Goal: Task Accomplishment & Management: Complete application form

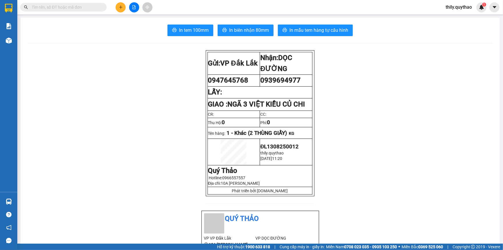
click at [116, 6] on button at bounding box center [121, 7] width 10 height 10
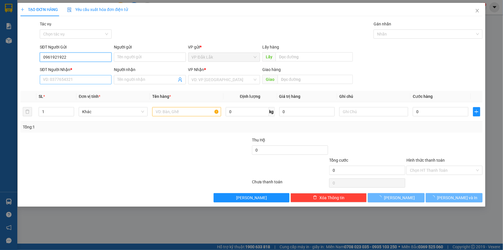
type input "0961921922"
click at [63, 81] on input "SĐT Người Nhận *" at bounding box center [76, 79] width 72 height 9
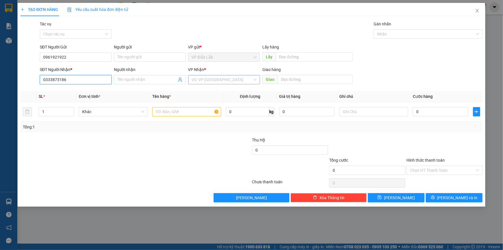
type input "0333873186"
click at [199, 78] on input "search" at bounding box center [222, 79] width 61 height 9
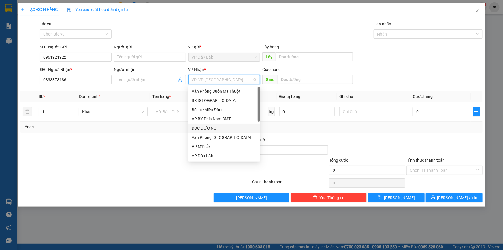
click at [201, 124] on div "DỌC ĐƯỜNG" at bounding box center [224, 127] width 72 height 9
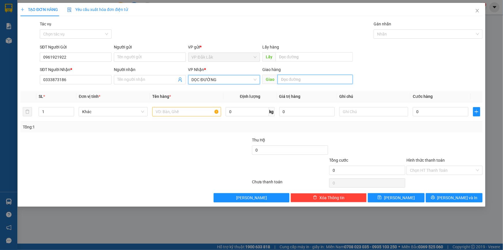
click at [286, 79] on input "text" at bounding box center [315, 79] width 75 height 9
type input "[DEMOGRAPHIC_DATA]"
click at [164, 111] on input "text" at bounding box center [186, 111] width 69 height 9
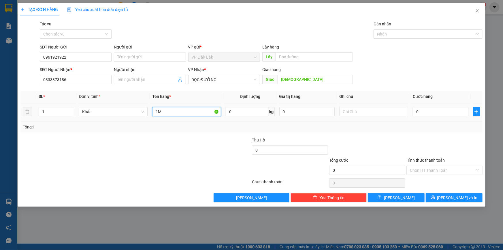
type input "1"
type input "Q"
type input "1 THÙNG GIẤY"
click at [419, 168] on input "Hình thức thanh toán" at bounding box center [442, 170] width 65 height 9
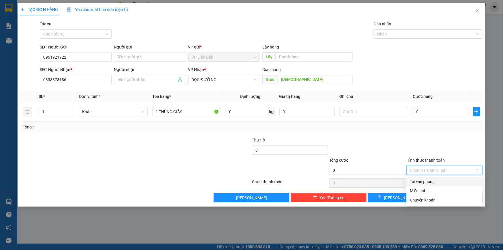
click at [431, 185] on div "Tại văn phòng" at bounding box center [445, 181] width 76 height 9
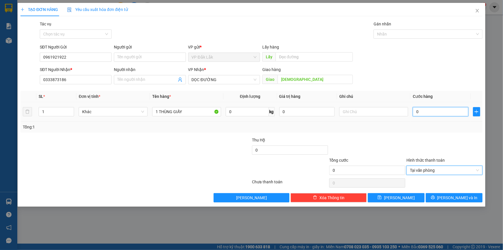
click at [416, 112] on input "0" at bounding box center [441, 111] width 56 height 9
type input "5"
type input "50"
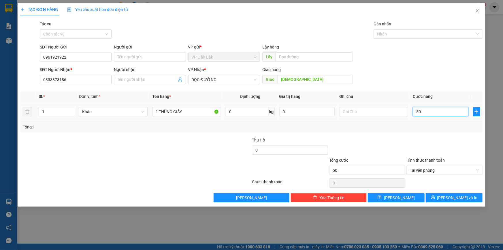
type input "500"
type input "5.000"
type input "50.000"
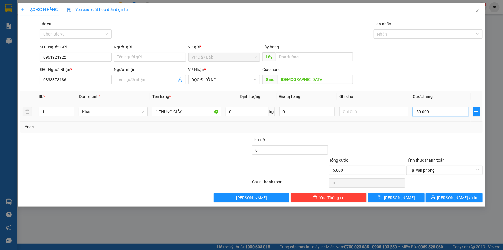
type input "50.000"
click at [462, 195] on span "[PERSON_NAME] và In" at bounding box center [457, 197] width 40 height 6
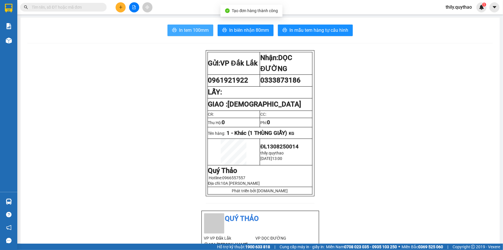
click at [191, 29] on span "In tem 100mm" at bounding box center [194, 30] width 30 height 7
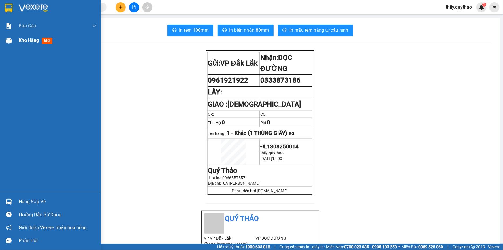
click at [24, 40] on span "Kho hàng" at bounding box center [29, 39] width 20 height 5
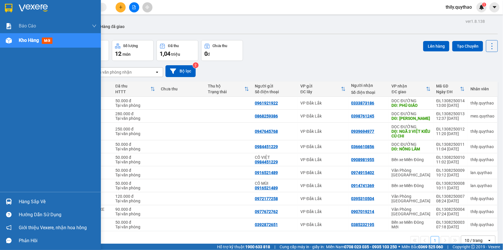
click at [10, 39] on img at bounding box center [9, 40] width 6 height 6
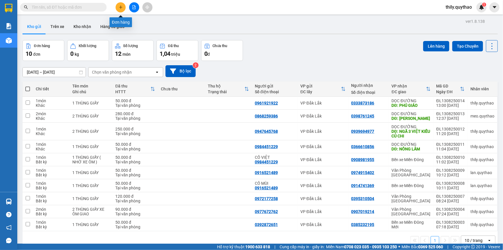
click at [123, 8] on button at bounding box center [121, 7] width 10 height 10
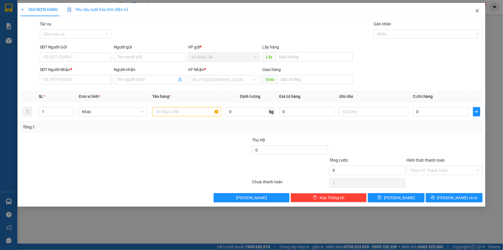
click at [476, 12] on icon "close" at bounding box center [477, 10] width 5 height 5
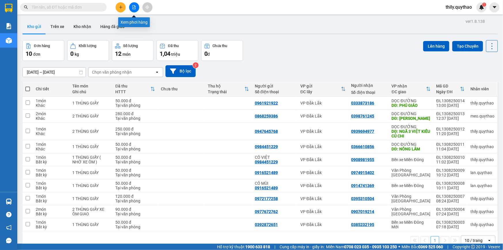
click at [132, 7] on icon "file-add" at bounding box center [134, 7] width 4 height 4
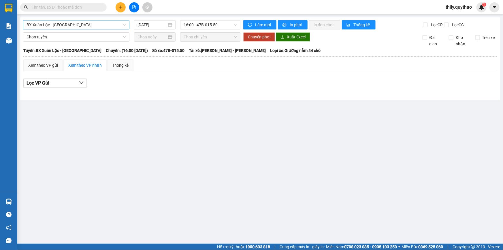
click at [72, 24] on span "BX Xuân Lộc - BX Sơn Hoà" at bounding box center [76, 24] width 99 height 9
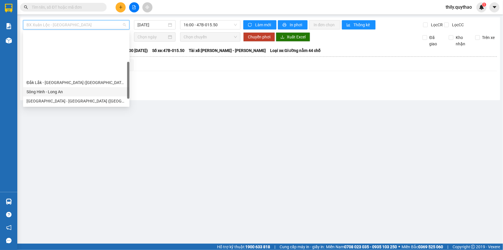
scroll to position [52, 0]
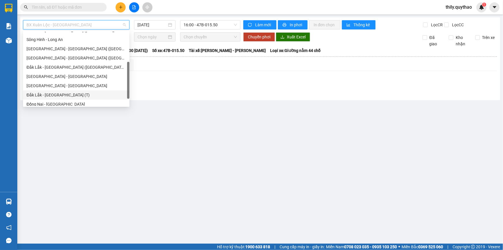
click at [64, 94] on div "Đắk Lắk - Sài Gòn (T)" at bounding box center [76, 95] width 99 height 6
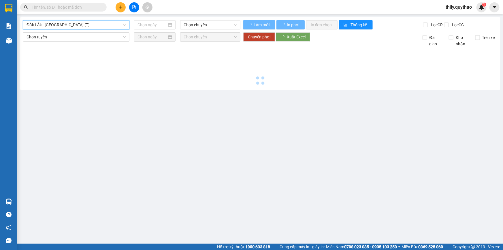
type input "[DATE]"
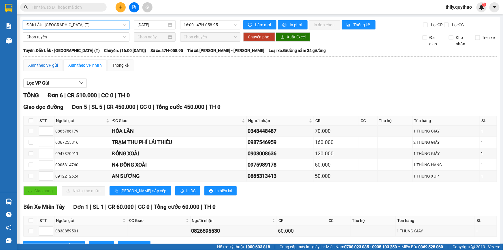
click at [45, 66] on div "Xem theo VP gửi" at bounding box center [43, 65] width 30 height 6
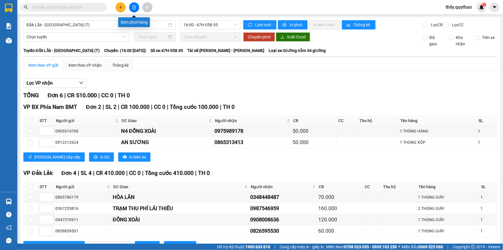
click at [133, 7] on icon "file-add" at bounding box center [134, 7] width 3 height 4
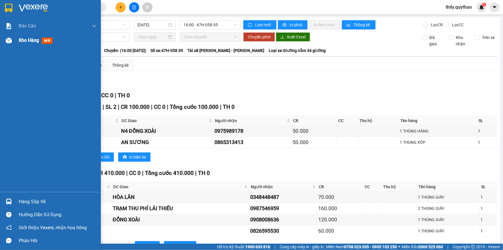
click at [20, 39] on span "Kho hàng" at bounding box center [29, 39] width 20 height 5
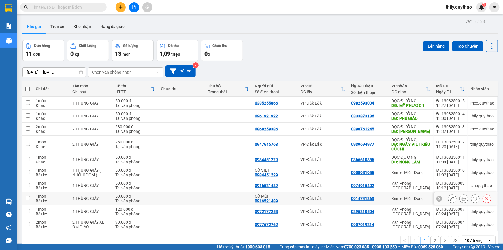
scroll to position [26, 0]
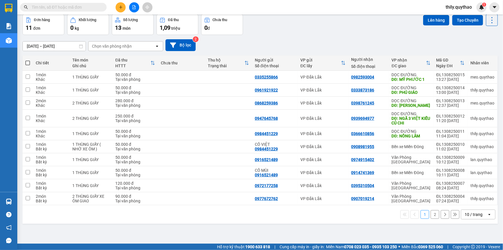
click at [431, 214] on button "2" at bounding box center [435, 214] width 9 height 9
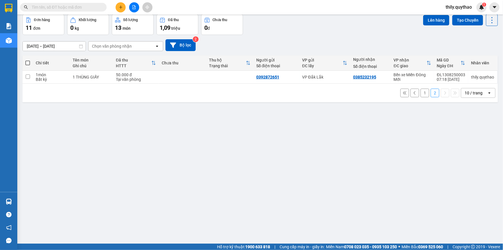
scroll to position [26, 0]
click at [421, 90] on button "1" at bounding box center [425, 92] width 9 height 9
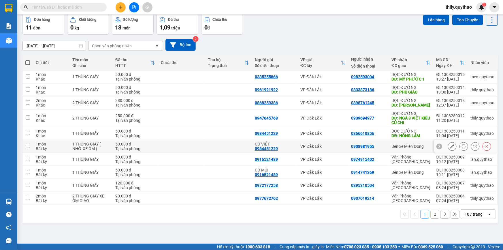
scroll to position [0, 0]
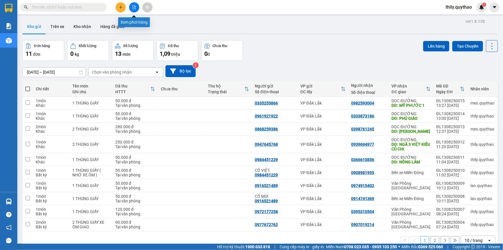
click at [135, 8] on icon "file-add" at bounding box center [134, 7] width 4 height 4
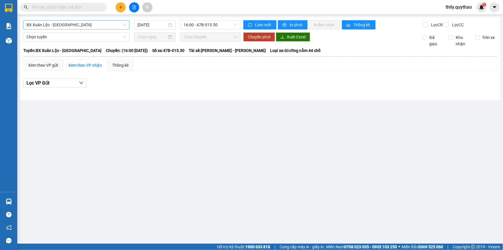
click at [122, 23] on span "BX Xuân Lộc - BX Sơn Hoà" at bounding box center [76, 24] width 99 height 9
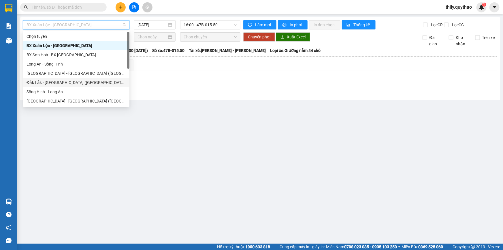
click at [110, 78] on div "Đắk Lắk - Sài Gòn (BXMĐ mới)" at bounding box center [76, 82] width 106 height 9
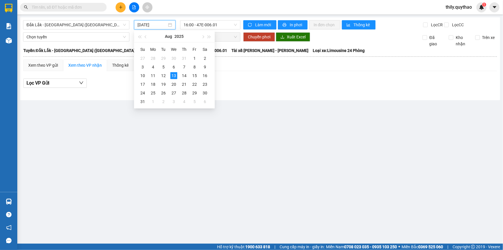
click at [159, 25] on input "[DATE]" at bounding box center [152, 25] width 29 height 6
click at [162, 73] on div "12" at bounding box center [163, 75] width 7 height 7
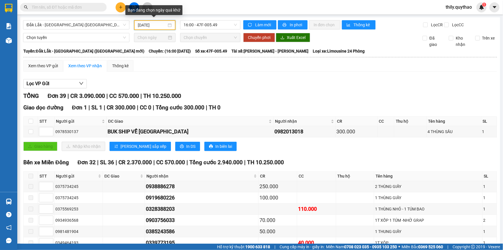
click at [146, 25] on input "12/08/2025" at bounding box center [152, 25] width 29 height 6
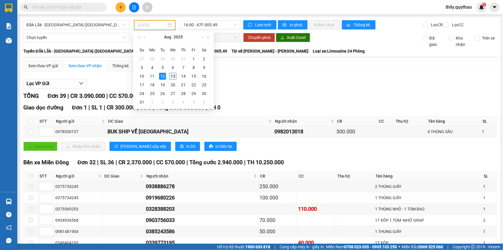
click at [176, 73] on div "13" at bounding box center [173, 76] width 7 height 7
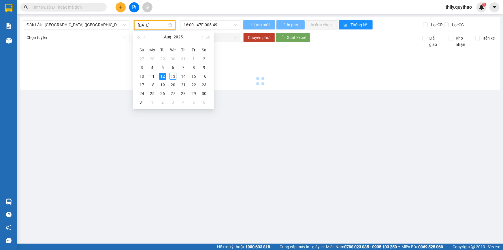
type input "[DATE]"
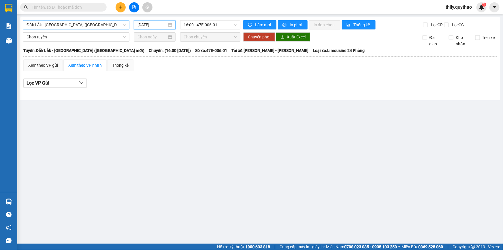
click at [109, 26] on span "Đắk Lắk - Sài Gòn (BXMĐ mới)" at bounding box center [76, 24] width 99 height 9
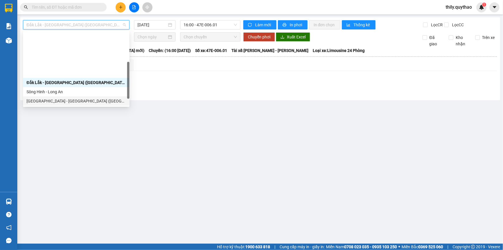
scroll to position [64, 0]
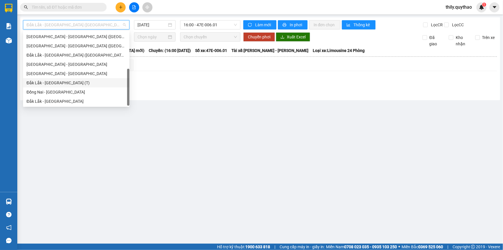
click at [94, 83] on div "Đắk Lắk - Sài Gòn (T)" at bounding box center [76, 83] width 99 height 6
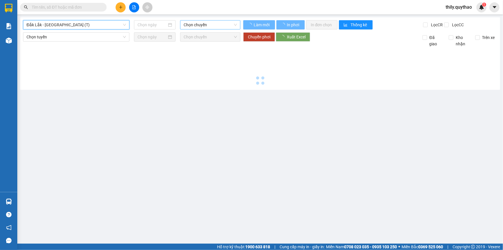
type input "[DATE]"
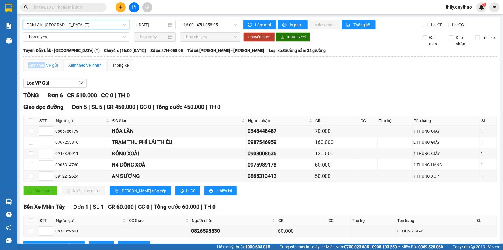
drag, startPoint x: 45, startPoint y: 58, endPoint x: 43, endPoint y: 63, distance: 5.3
click at [44, 62] on table "Quý Thảo (Đắk Lắk) 0966557557 10A NGUYỄN CHÍ THANH PHƠI HÀNG 14:06 - 13/08/2025…" at bounding box center [260, 152] width 474 height 210
click at [48, 64] on div "Xem theo VP gửi" at bounding box center [43, 65] width 30 height 6
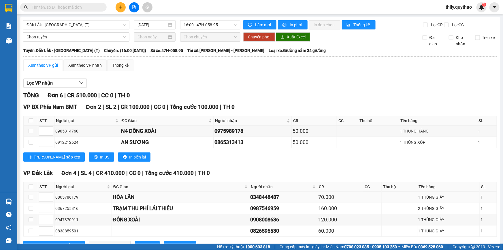
scroll to position [22, 0]
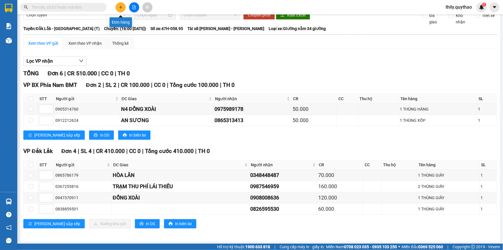
click at [121, 3] on button at bounding box center [121, 7] width 10 height 10
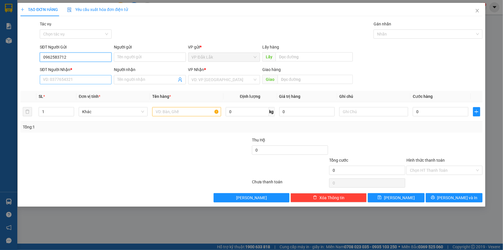
type input "0962583712"
click at [95, 81] on input "SĐT Người Nhận *" at bounding box center [76, 79] width 72 height 9
click at [124, 82] on input "Người nhận" at bounding box center [146, 79] width 59 height 6
click at [104, 79] on input "SĐT Người Nhận *" at bounding box center [76, 79] width 72 height 9
click at [159, 81] on input "TRUNG SƠN" at bounding box center [146, 79] width 59 height 6
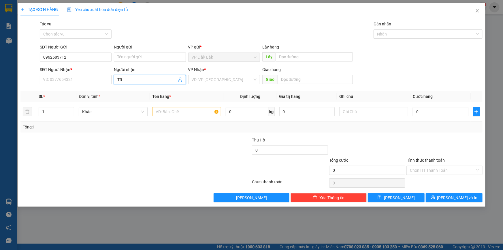
type input "T"
click at [88, 80] on input "SĐT Người Nhận *" at bounding box center [76, 79] width 72 height 9
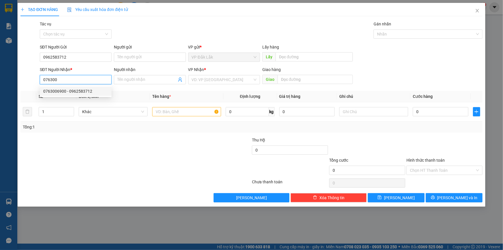
click at [74, 92] on div "0763006900 - 0962583712" at bounding box center [75, 91] width 65 height 6
type input "0763006900"
type input "0962583712"
type input "N3 TRỊ AN"
type input "0763006900"
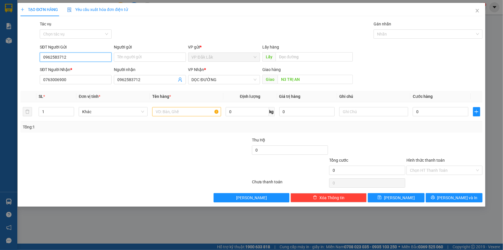
drag, startPoint x: 73, startPoint y: 58, endPoint x: 37, endPoint y: 55, distance: 36.8
click at [37, 55] on div "SĐT Người Gửi 0962583712 0962583712 Người gửi Tên người gửi VP gửi * VP Đắk Lắk…" at bounding box center [251, 54] width 463 height 20
click at [59, 71] on div "0889514122" at bounding box center [75, 68] width 65 height 6
type input "0889514122"
click at [186, 114] on input "text" at bounding box center [186, 111] width 69 height 9
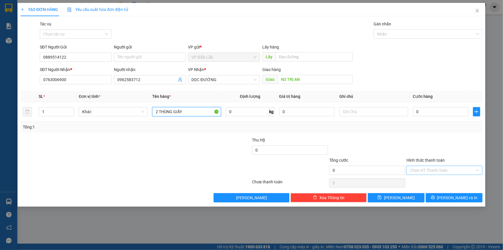
type input "2 THÙNG GIẤY"
click at [419, 171] on input "Hình thức thanh toán" at bounding box center [442, 170] width 65 height 9
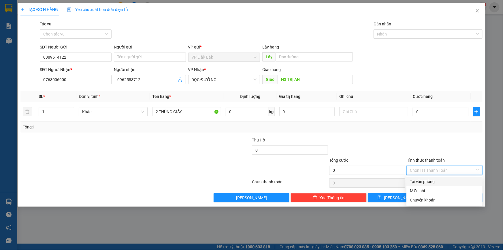
click at [442, 184] on div "Tại văn phòng" at bounding box center [444, 181] width 69 height 6
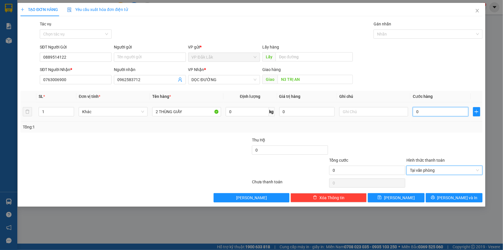
click at [417, 114] on input "0" at bounding box center [441, 111] width 56 height 9
type input "2"
type input "25"
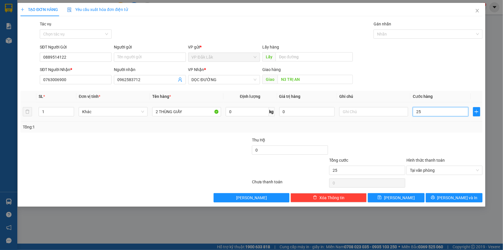
type input "250"
type input "2.500"
type input "250.000"
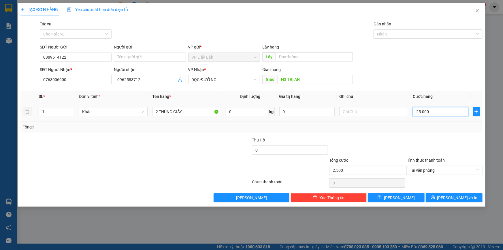
type input "250.000"
type input "2.500.000"
type input "250.000"
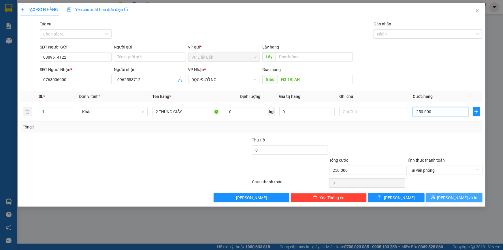
type input "250.000"
click at [454, 198] on span "[PERSON_NAME] và In" at bounding box center [457, 197] width 40 height 6
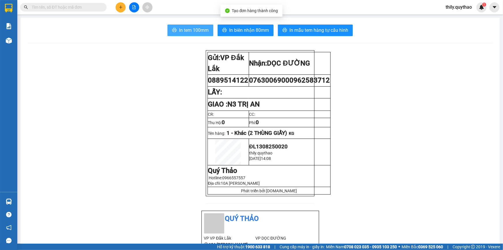
click at [196, 29] on span "In tem 100mm" at bounding box center [194, 30] width 30 height 7
click at [195, 29] on span "In tem 100mm" at bounding box center [194, 30] width 30 height 7
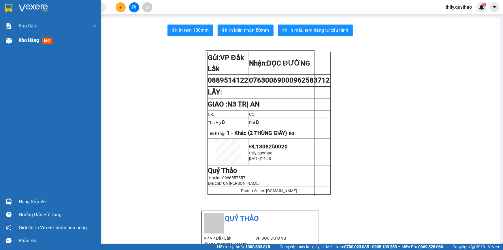
click at [6, 37] on img at bounding box center [9, 40] width 6 height 6
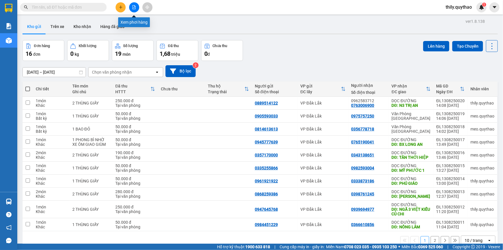
click at [132, 10] on button at bounding box center [134, 7] width 10 height 10
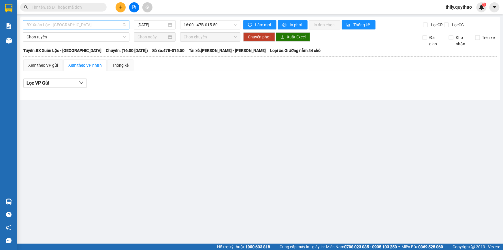
click at [80, 26] on span "BX Xuân Lộc - BX Sơn Hoà" at bounding box center [76, 24] width 99 height 9
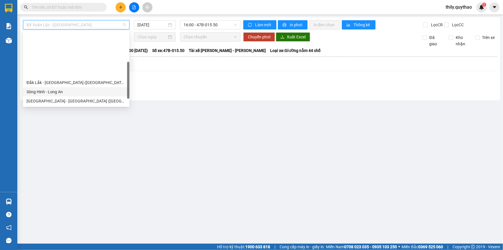
scroll to position [52, 0]
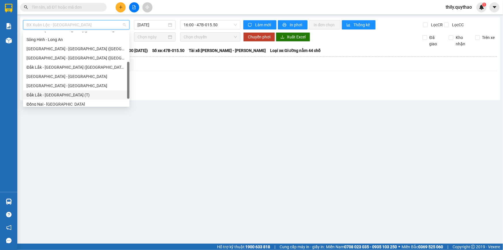
click at [77, 94] on div "Đắk Lắk - Sài Gòn (T)" at bounding box center [76, 95] width 99 height 6
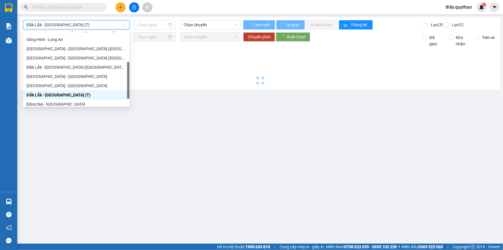
type input "[DATE]"
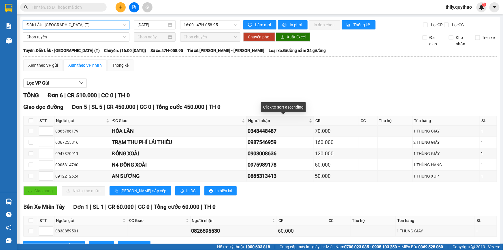
scroll to position [22, 0]
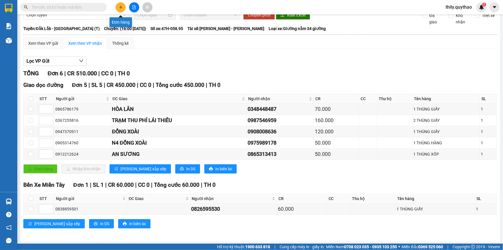
click at [119, 5] on icon "plus" at bounding box center [121, 7] width 4 height 4
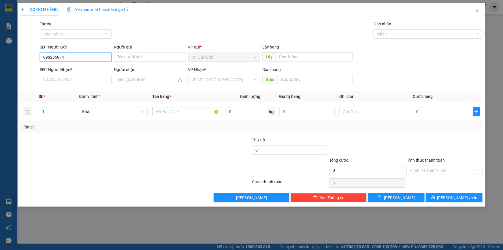
type input "0982658741"
click at [54, 67] on div "0982658741" at bounding box center [75, 68] width 65 height 6
type input "0913733704"
type input "NHUNG"
type input "LINH XUÂN"
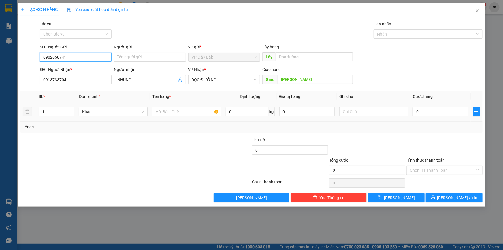
type input "0982658741"
click at [197, 112] on input "text" at bounding box center [186, 111] width 69 height 9
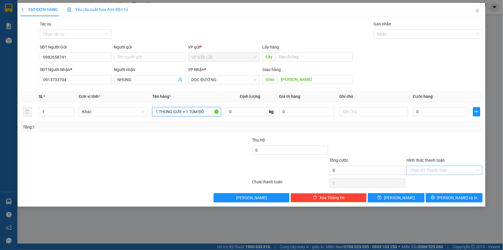
type input "1 THÙNG GIẤY + 1 TÚM ĐỎ"
drag, startPoint x: 428, startPoint y: 169, endPoint x: 430, endPoint y: 173, distance: 4.6
click at [428, 169] on input "Hình thức thanh toán" at bounding box center [442, 170] width 65 height 9
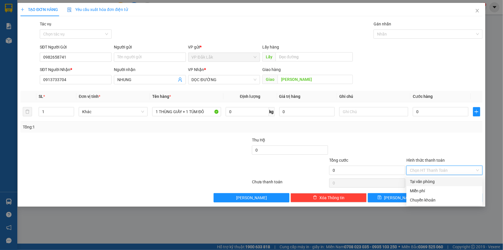
click at [432, 182] on div "Tại văn phòng" at bounding box center [444, 181] width 69 height 6
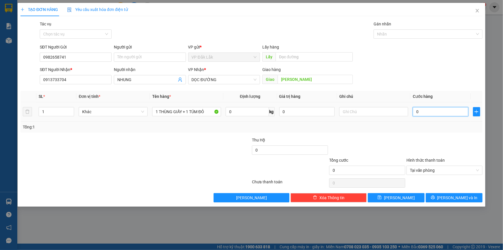
click at [416, 113] on input "0" at bounding box center [441, 111] width 56 height 9
type input "1"
type input "14"
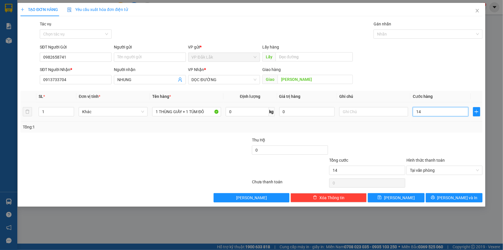
type input "140"
type input "1.400"
type input "14.000"
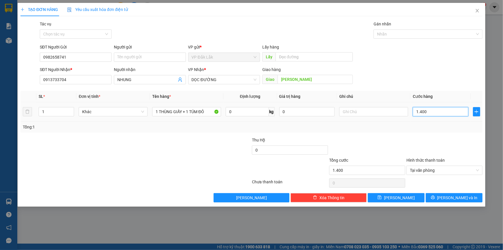
type input "14.000"
type input "140.000"
click at [449, 197] on button "[PERSON_NAME] và In" at bounding box center [454, 197] width 57 height 9
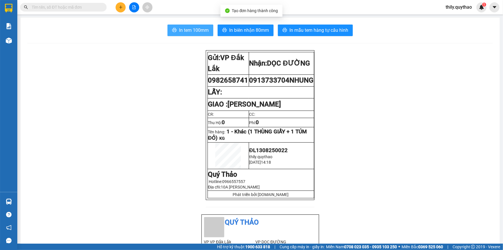
click at [195, 30] on span "In tem 100mm" at bounding box center [194, 30] width 30 height 7
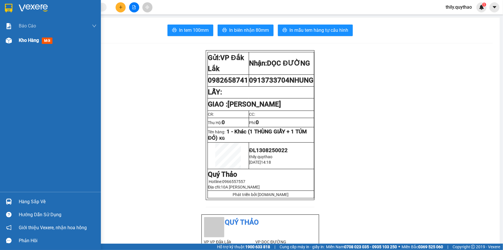
click at [26, 40] on span "Kho hàng" at bounding box center [29, 39] width 20 height 5
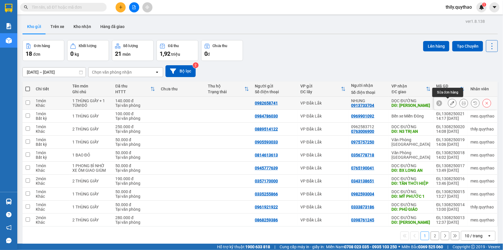
click at [450, 104] on icon at bounding box center [452, 103] width 4 height 4
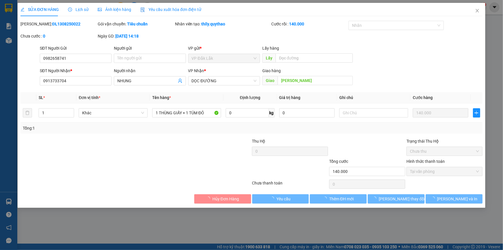
type input "0982658741"
type input "0913733704"
type input "LINH XUÂN"
type input "140.000"
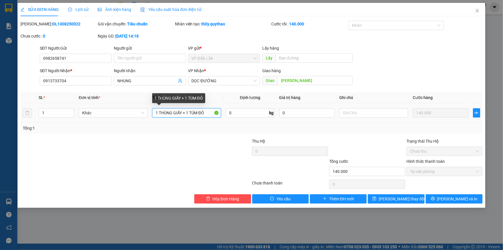
click at [210, 115] on input "1 THÙNG GIẤY + 1 TÚM ĐỎ" at bounding box center [186, 112] width 69 height 9
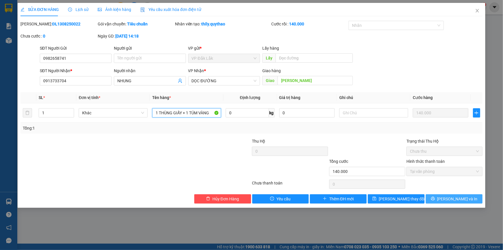
type input "1 THÙNG GIẤY + 1 TÚM VÀNG"
click at [449, 201] on button "[PERSON_NAME] và In" at bounding box center [454, 198] width 57 height 9
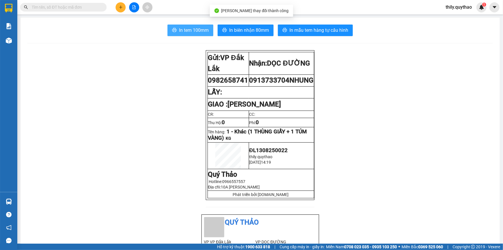
click at [185, 31] on span "In tem 100mm" at bounding box center [194, 30] width 30 height 7
